Goal: Information Seeking & Learning: Learn about a topic

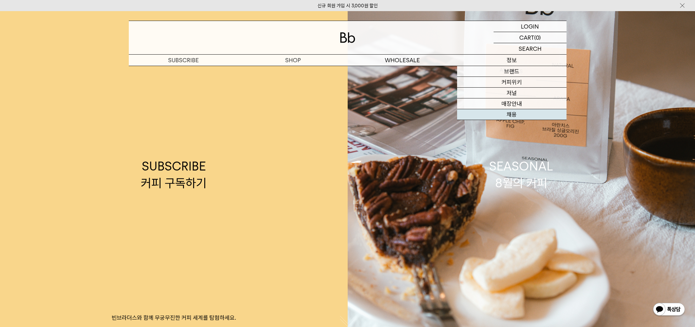
click at [516, 113] on link "채용" at bounding box center [511, 114] width 109 height 11
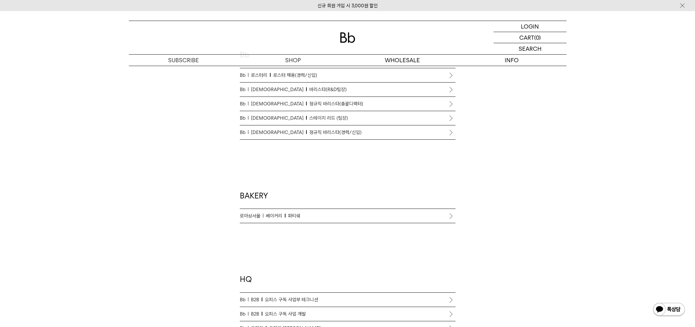
scroll to position [455, 0]
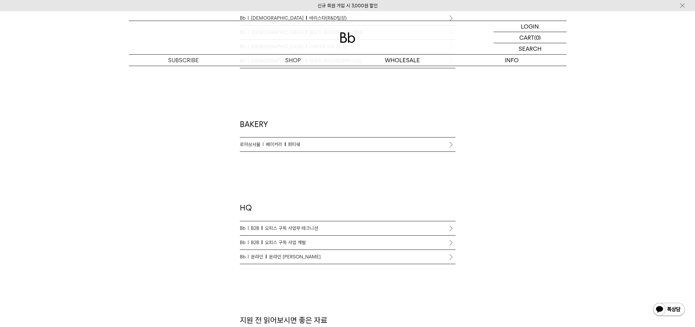
click at [451, 256] on li "Bb 온라인 온라인 커머스 리드" at bounding box center [348, 257] width 216 height 14
click at [277, 259] on span "온라인 커머스 리드" at bounding box center [295, 257] width 52 height 8
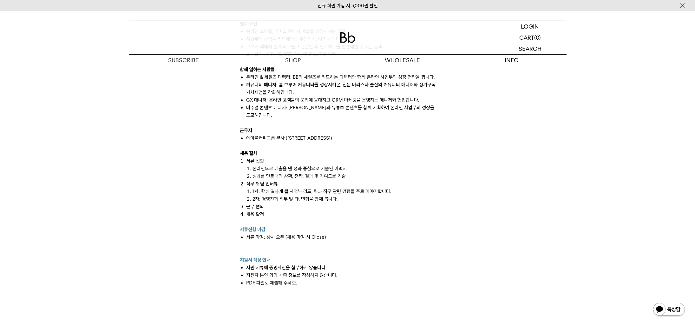
scroll to position [491, 0]
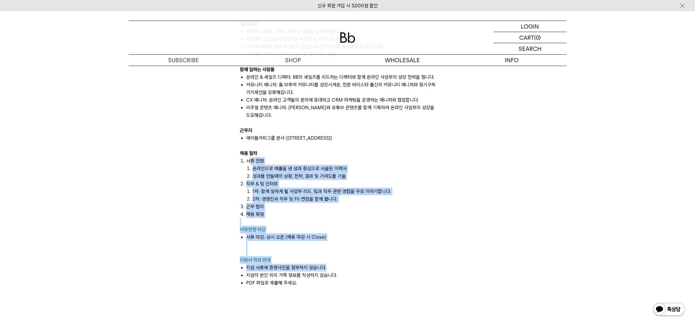
drag, startPoint x: 255, startPoint y: 157, endPoint x: 330, endPoint y: 263, distance: 129.7
click at [330, 263] on div "온라인 커머스 사업부 빈브라더스는 매장이 생기기 전, ‘13년도에 온라인 구독 서비스로 먼저 출발했습니다. 매월 제철 커피를 3종에서 5종 꾸…" at bounding box center [348, 103] width 216 height 365
click at [355, 235] on li "서류 마감: 상시 오픈 (채용 마감 시 Close)" at bounding box center [350, 244] width 209 height 23
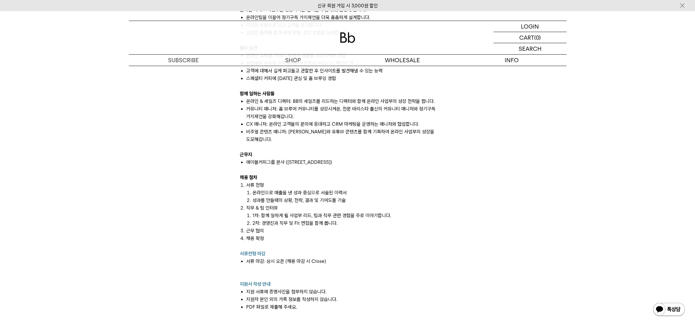
scroll to position [433, 0]
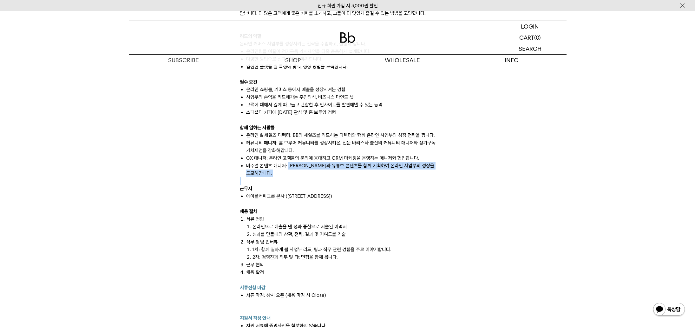
drag, startPoint x: 289, startPoint y: 169, endPoint x: 403, endPoint y: 175, distance: 114.0
click at [403, 175] on div "온라인 커머스 사업부 빈브라더스는 매장이 생기기 전, ‘13년도에 온라인 구독 서비스로 먼저 출발했습니다. 매월 제철 커피를 3종에서 5종 꾸…" at bounding box center [348, 161] width 216 height 365
click at [455, 176] on div "온라인 커머스 사업부 빈브라더스는 매장이 생기기 전, ‘13년도에 온라인 구독 서비스로 먼저 출발했습니다. 매월 제철 커피를 3종에서 5종 꾸…" at bounding box center [348, 203] width 222 height 448
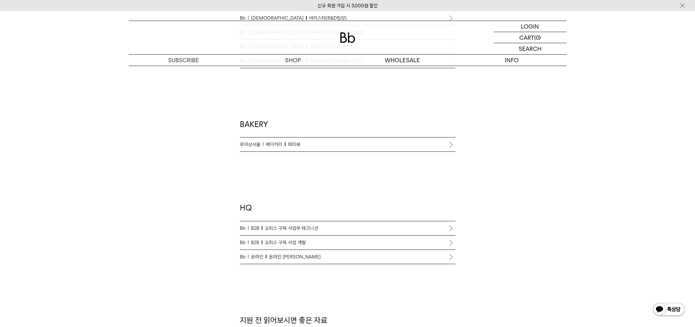
click at [304, 228] on span "오피스 구독 사업부 테크니션" at bounding box center [291, 228] width 53 height 8
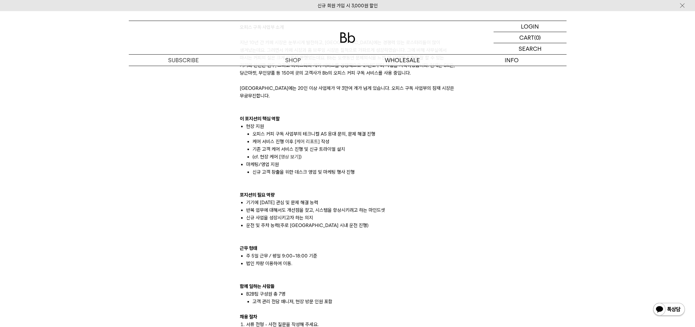
scroll to position [418, 0]
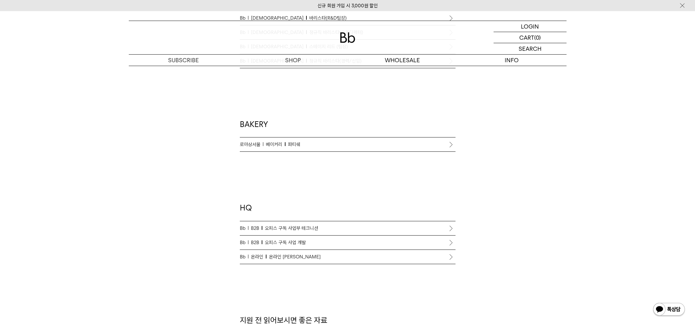
click at [299, 245] on span "오피스 구독 사업 개발" at bounding box center [285, 242] width 41 height 8
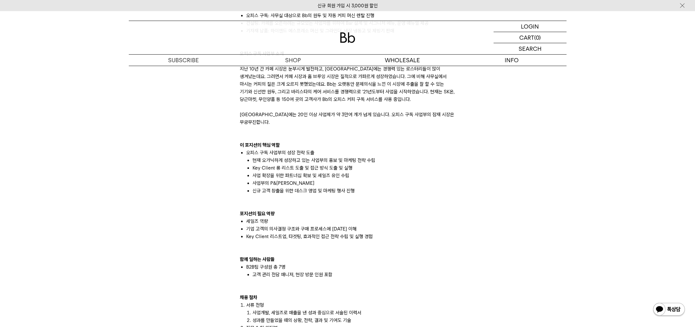
scroll to position [196, 0]
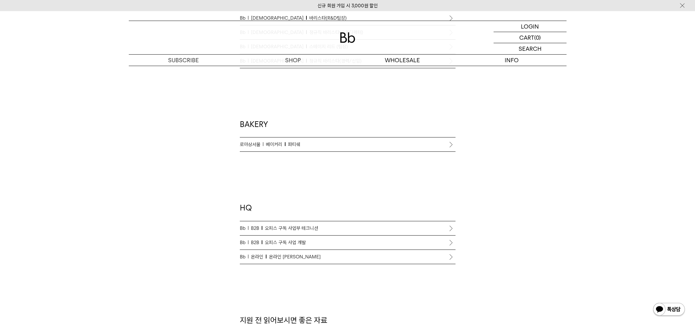
click at [291, 241] on span "오피스 구독 사업 개발" at bounding box center [285, 242] width 41 height 8
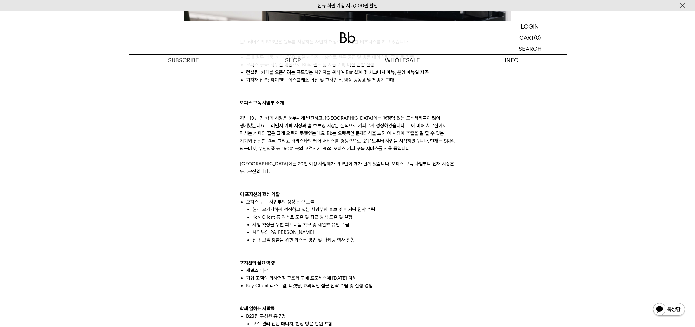
scroll to position [374, 0]
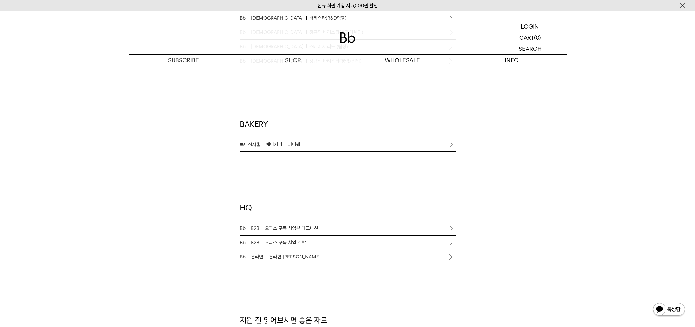
click at [280, 255] on span "온라인 [PERSON_NAME]" at bounding box center [295, 257] width 52 height 8
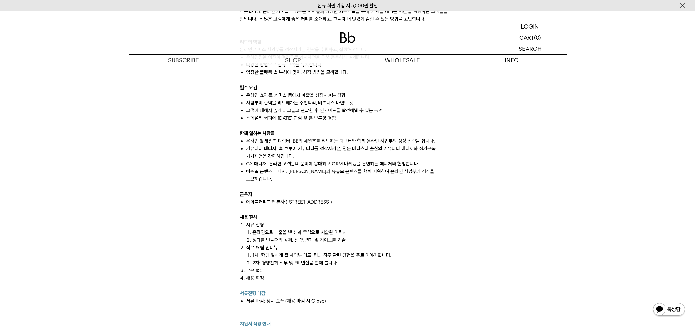
scroll to position [426, 0]
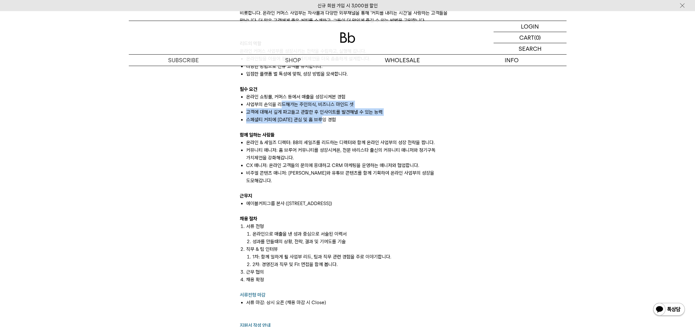
drag, startPoint x: 280, startPoint y: 105, endPoint x: 351, endPoint y: 118, distance: 72.5
click at [351, 118] on ul "온라인 쇼핑몰, 커머스 등에서 매출을 성장시켜본 경험 사업부의 손익을 리드해가는 주인의식, 비즈니스 마인드 셋 고객에 대해서 깊게 파고들고 관…" at bounding box center [348, 108] width 216 height 30
click at [498, 105] on div "온라인 커머스 사업부 빈브라더스는 매장이 생기기 전, ‘13년도에 온라인 구독 서비스로 먼저 출발했습니다. 매월 제철 커피를 3종에서 5종 꾸…" at bounding box center [348, 75] width 444 height 719
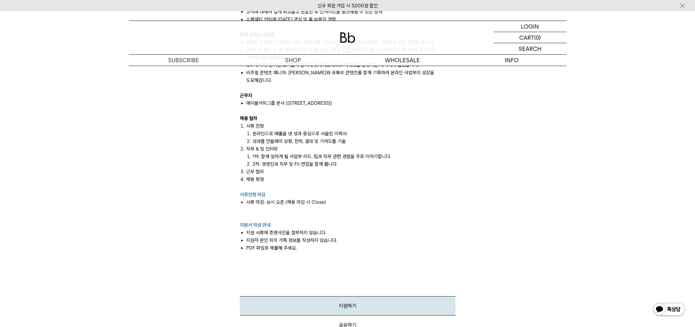
scroll to position [527, 0]
